Goal: Find specific page/section: Find specific page/section

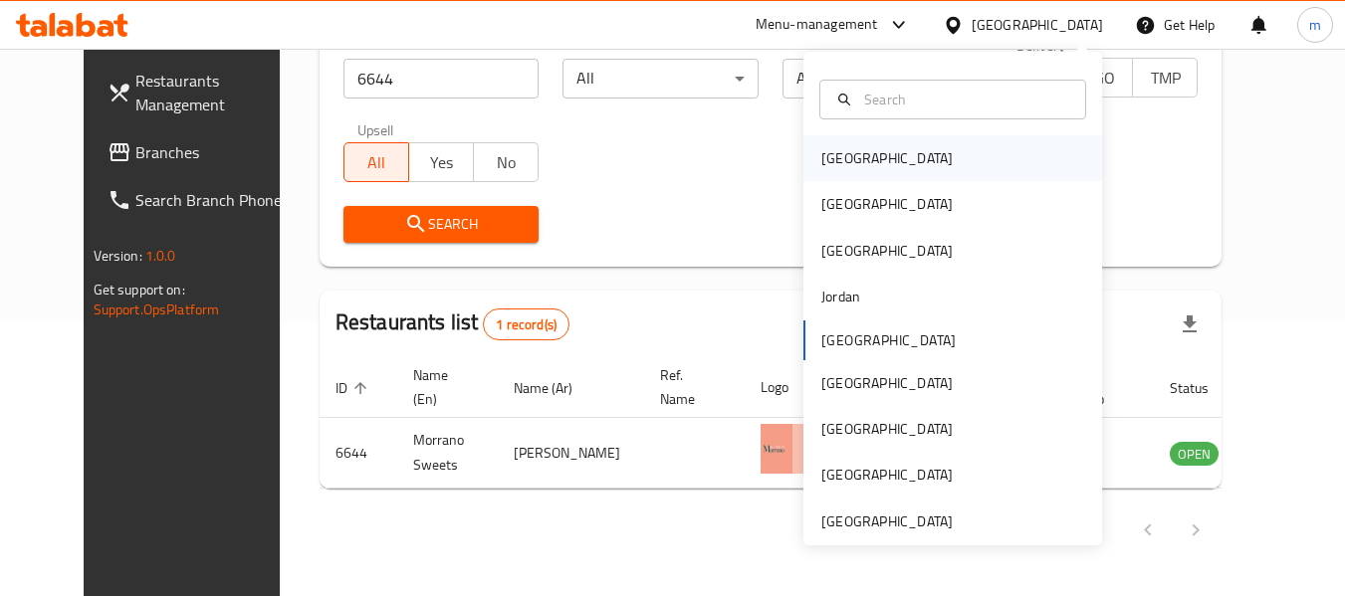
click at [870, 158] on div "[GEOGRAPHIC_DATA]" at bounding box center [953, 158] width 299 height 46
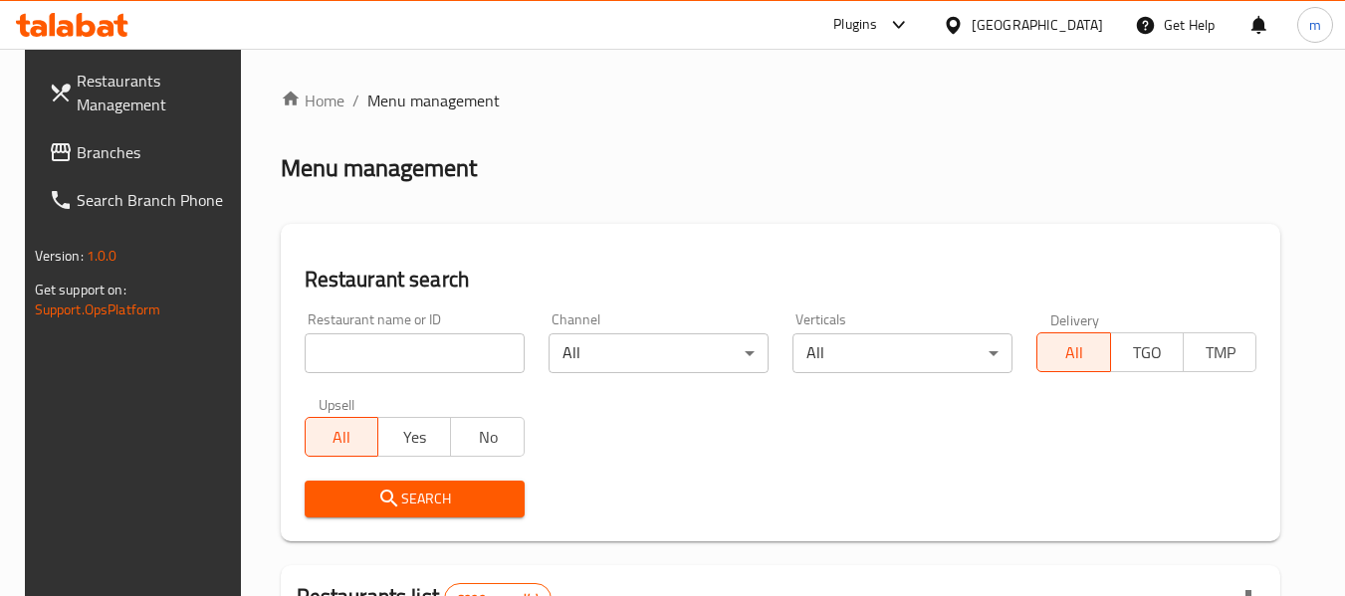
click at [77, 146] on span "Branches" at bounding box center [155, 152] width 157 height 24
